Goal: Transaction & Acquisition: Purchase product/service

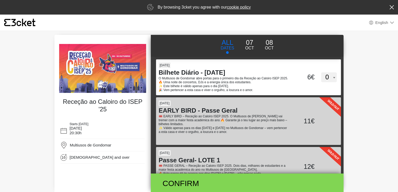
click at [270, 43] on p "08" at bounding box center [269, 43] width 9 height 10
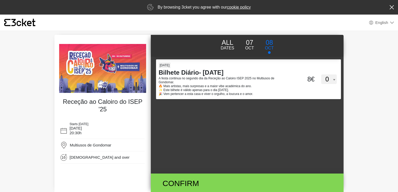
type button "08/10/2025"
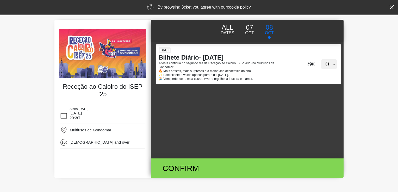
scroll to position [14, 0]
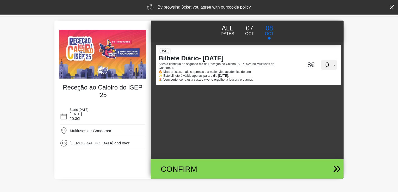
click at [219, 166] on div "Confirm" at bounding box center [216, 169] width 118 height 12
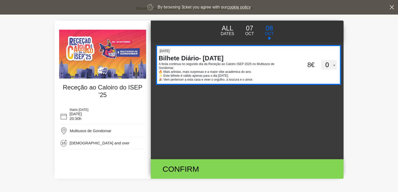
click at [332, 64] on select "0 1 2" at bounding box center [329, 65] width 16 height 10
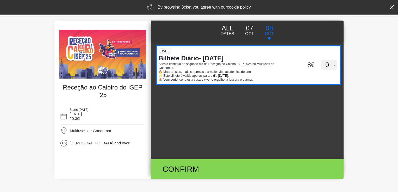
select select "1"
click at [321, 60] on select "0 1 2" at bounding box center [329, 65] width 16 height 10
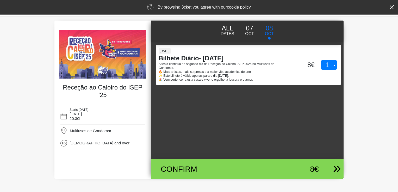
click at [209, 168] on div "Confirm" at bounding box center [216, 169] width 118 height 12
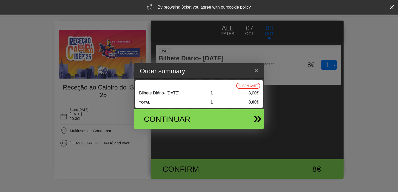
click at [208, 114] on div "Continuar" at bounding box center [178, 119] width 76 height 12
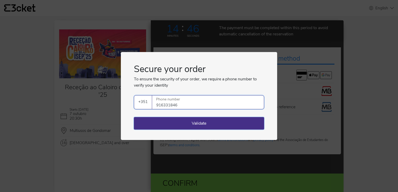
type input "916331846"
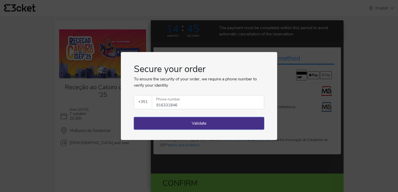
click at [172, 125] on button "Validate" at bounding box center [199, 123] width 130 height 13
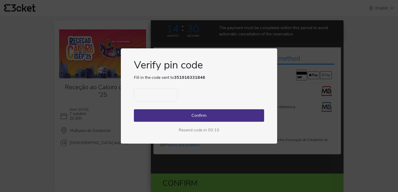
click at [162, 94] on input "text" at bounding box center [156, 95] width 44 height 13
type input "5995"
click at [159, 115] on button "Confirm" at bounding box center [199, 115] width 130 height 13
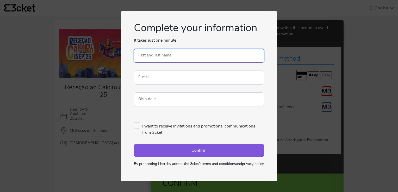
click at [145, 54] on input "First and last name" at bounding box center [199, 56] width 130 height 14
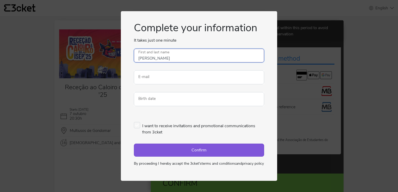
type input "[PERSON_NAME]"
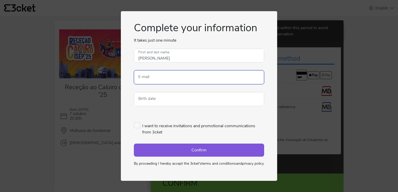
click at [146, 73] on input "E-mail" at bounding box center [199, 77] width 130 height 14
type input "[EMAIL_ADDRESS][DOMAIN_NAME]"
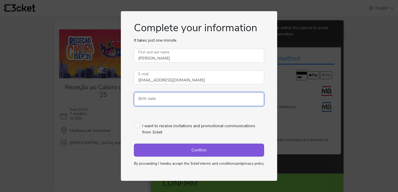
click at [148, 96] on input "Birth date" at bounding box center [199, 99] width 130 height 14
type input "1"
type input "[DATE]"
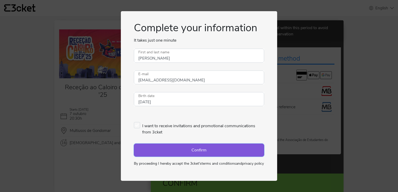
click at [147, 144] on button "Confirm" at bounding box center [199, 150] width 130 height 13
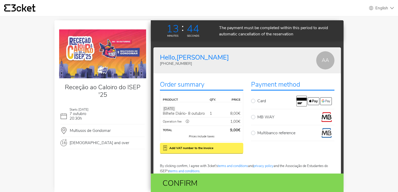
click at [258, 117] on label "MB WAY" at bounding box center [296, 117] width 77 height 10
click at [258, 115] on input "MB WAY" at bounding box center [259, 113] width 3 height 3
radio input "true"
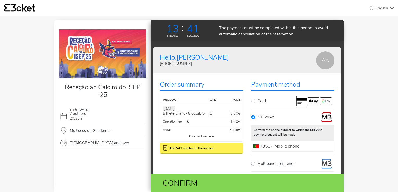
click at [279, 146] on label "Mobile phone" at bounding box center [286, 146] width 27 height 3
click at [279, 146] on input "Mobile phone" at bounding box center [292, 146] width 83 height 11
type input "916331846"
click at [216, 184] on div "Confirm" at bounding box center [216, 184] width 118 height 12
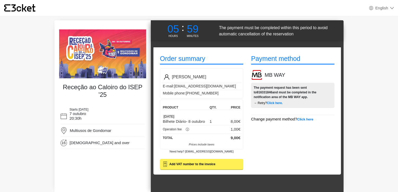
scroll to position [10, 0]
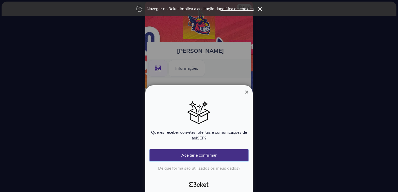
click at [207, 155] on button "Aceitar e confirmar" at bounding box center [199, 156] width 99 height 12
